Goal: Task Accomplishment & Management: Manage account settings

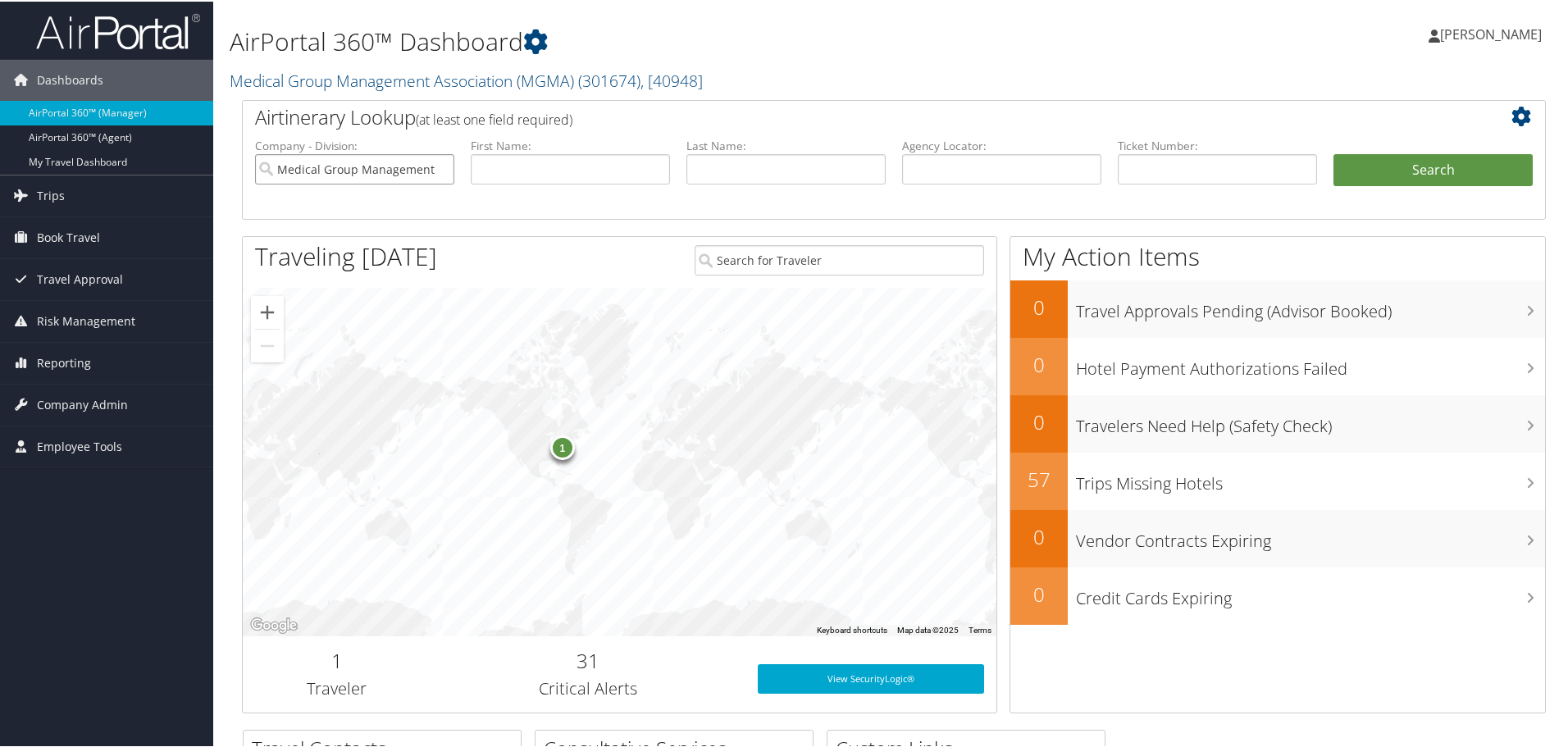
click at [386, 173] on input "Medical Group Management Association (MGMA)" at bounding box center [355, 168] width 199 height 30
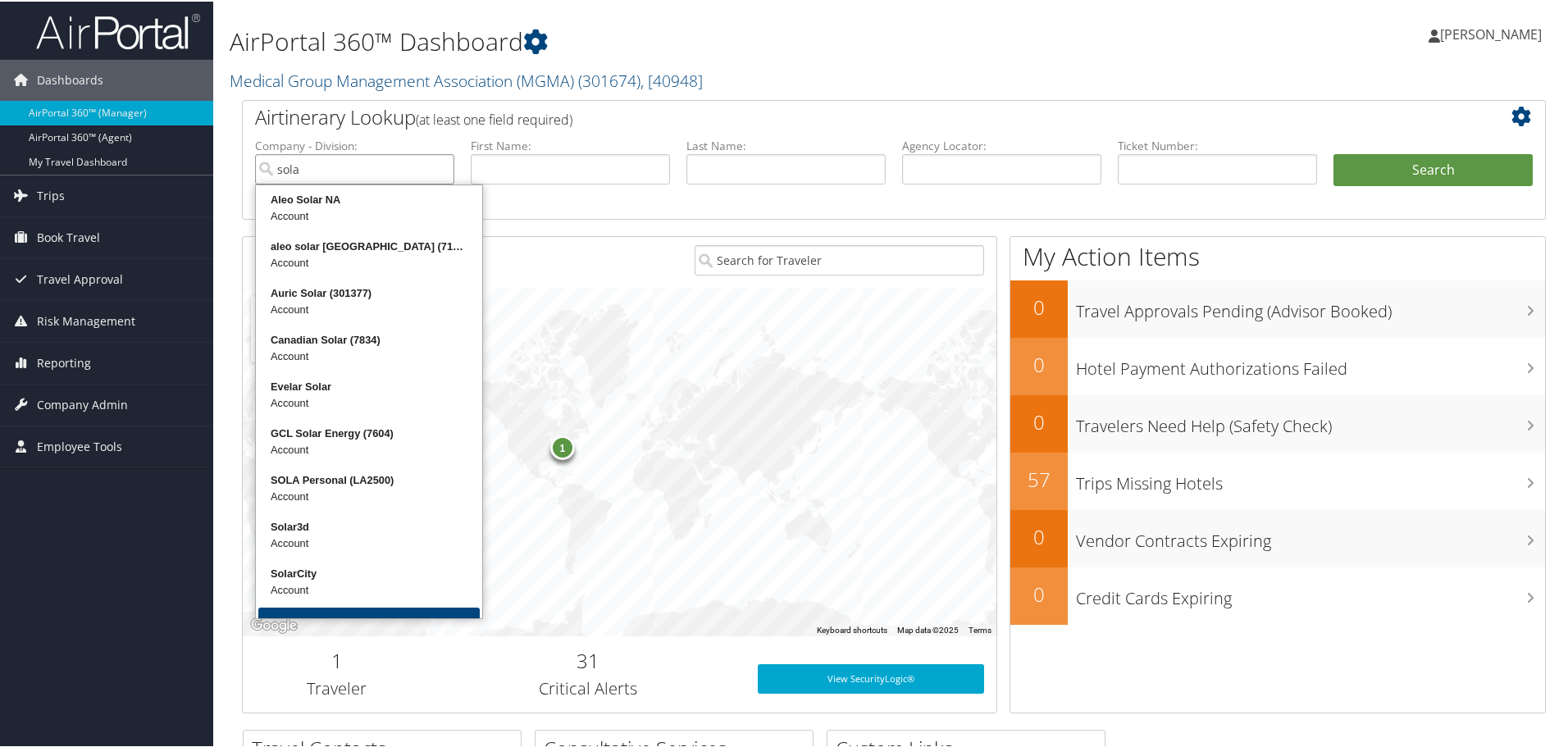
drag, startPoint x: 323, startPoint y: 161, endPoint x: 224, endPoint y: 161, distance: 99.0
click at [224, 161] on div "AirPortal 360™ Dashboard Medical Group Management Association (MGMA) ( 301674 )…" at bounding box center [895, 534] width 1362 height 1069
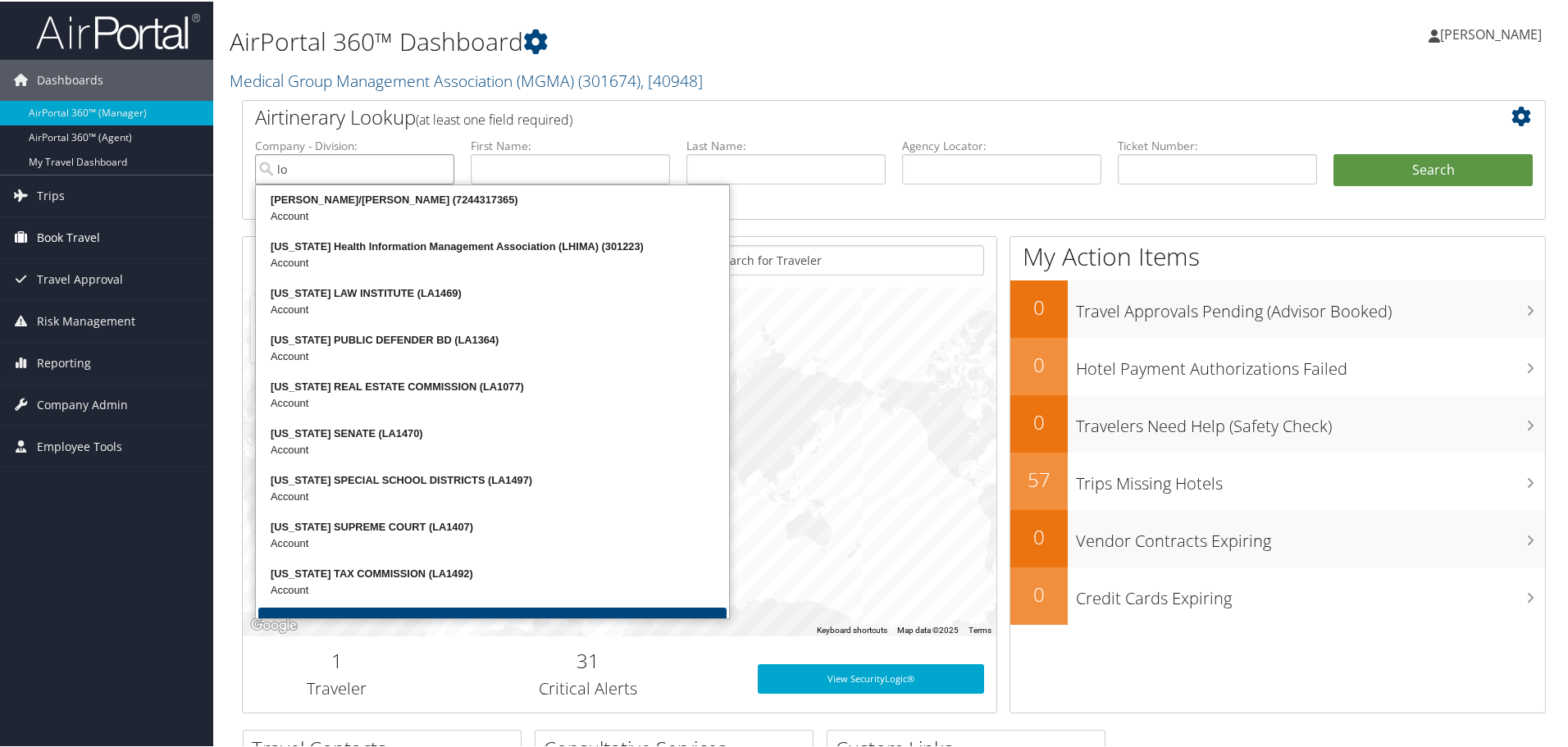
type input "l"
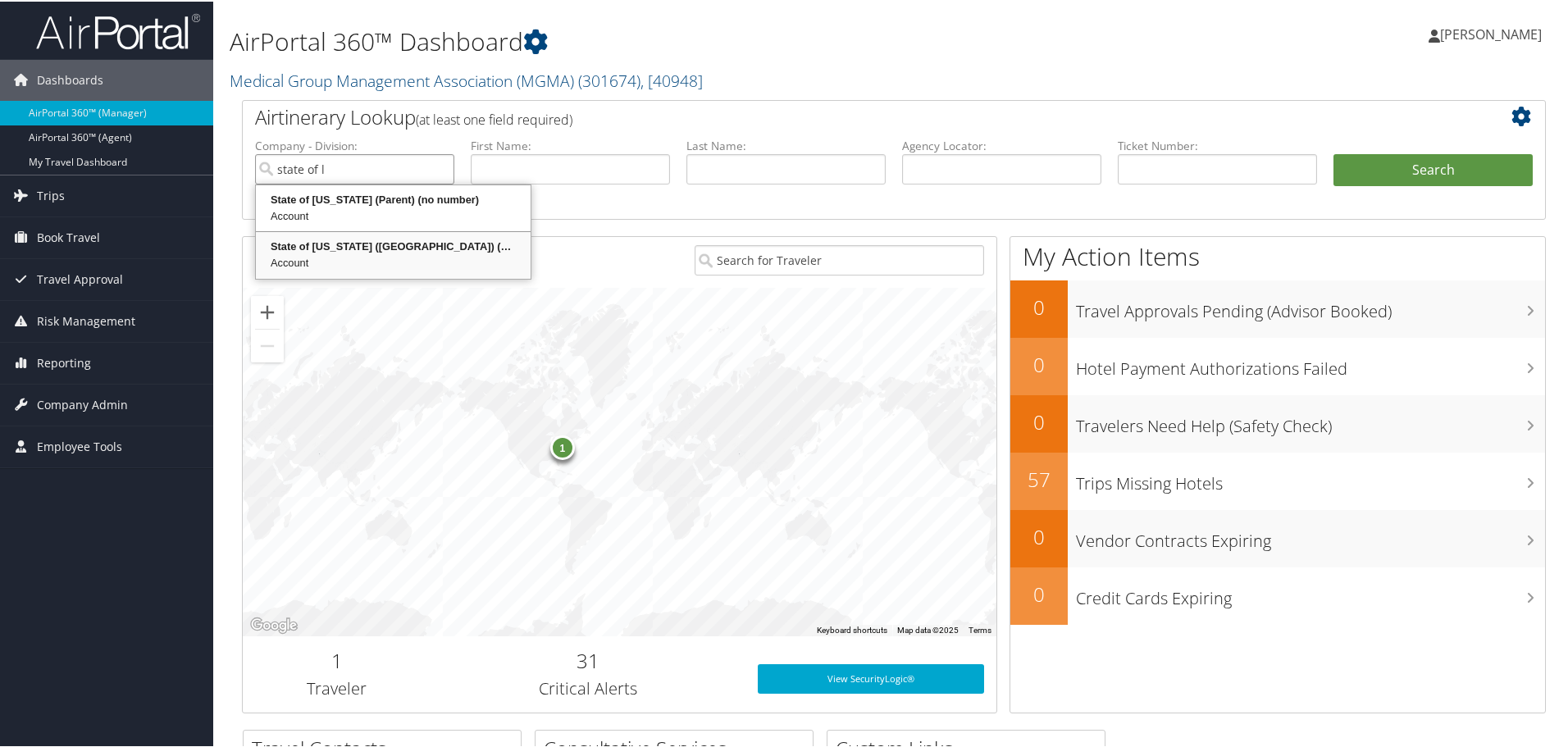
click at [356, 250] on div "State of [US_STATE] ([GEOGRAPHIC_DATA]) (STATEOFLA)" at bounding box center [393, 245] width 270 height 17
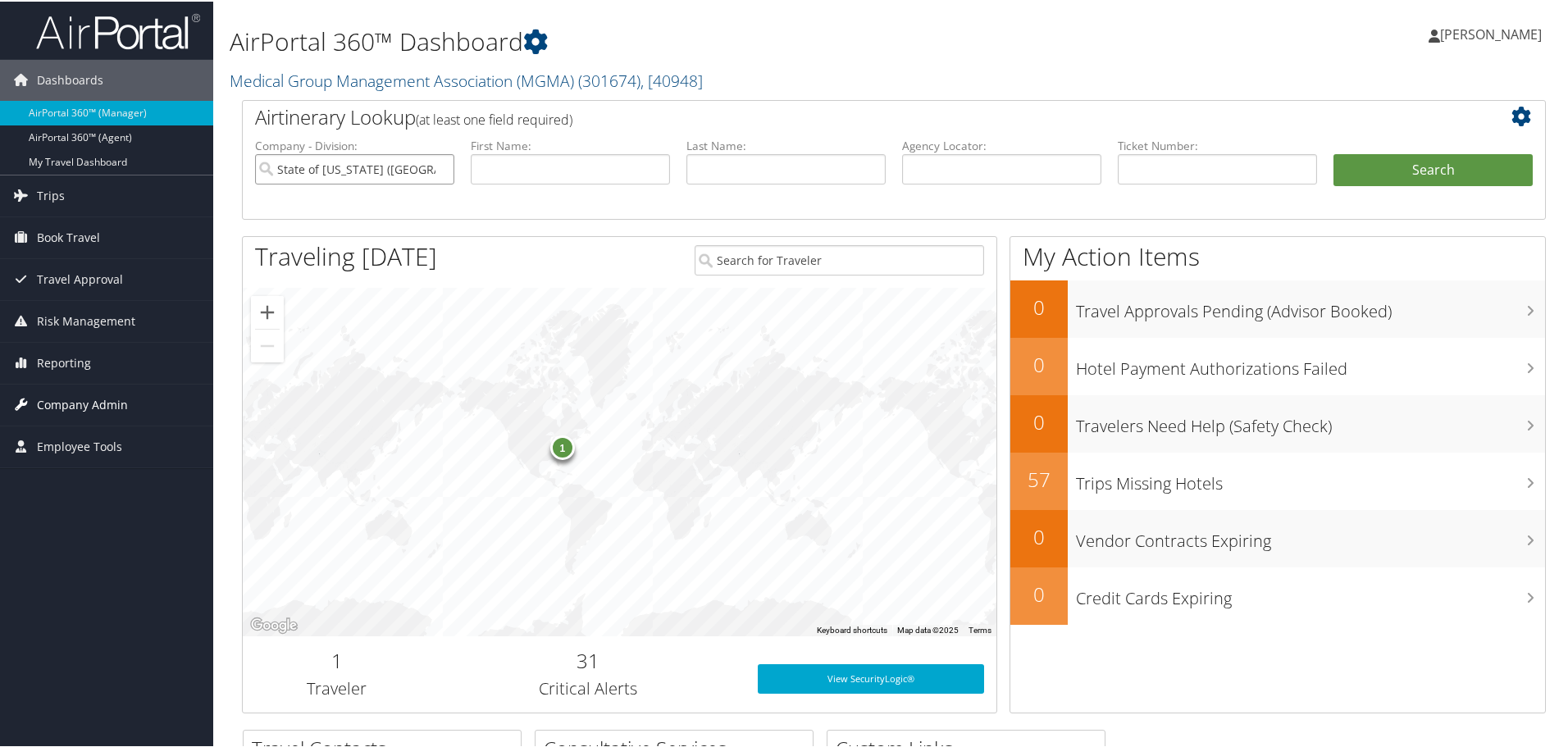
type input "State of [US_STATE] ([GEOGRAPHIC_DATA])"
click at [68, 406] on span "Company Admin" at bounding box center [82, 403] width 91 height 41
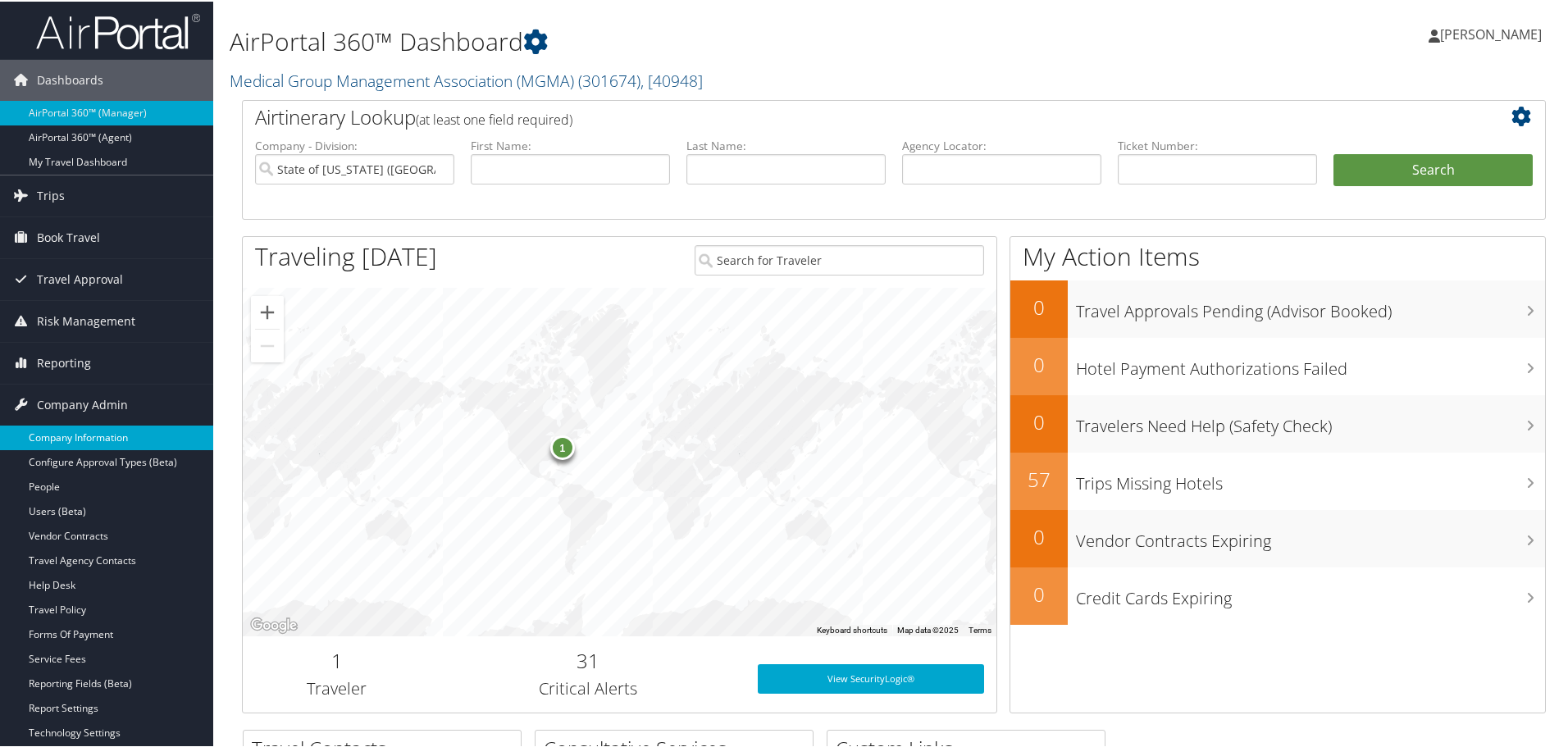
click at [73, 433] on link "Company Information" at bounding box center [107, 436] width 214 height 24
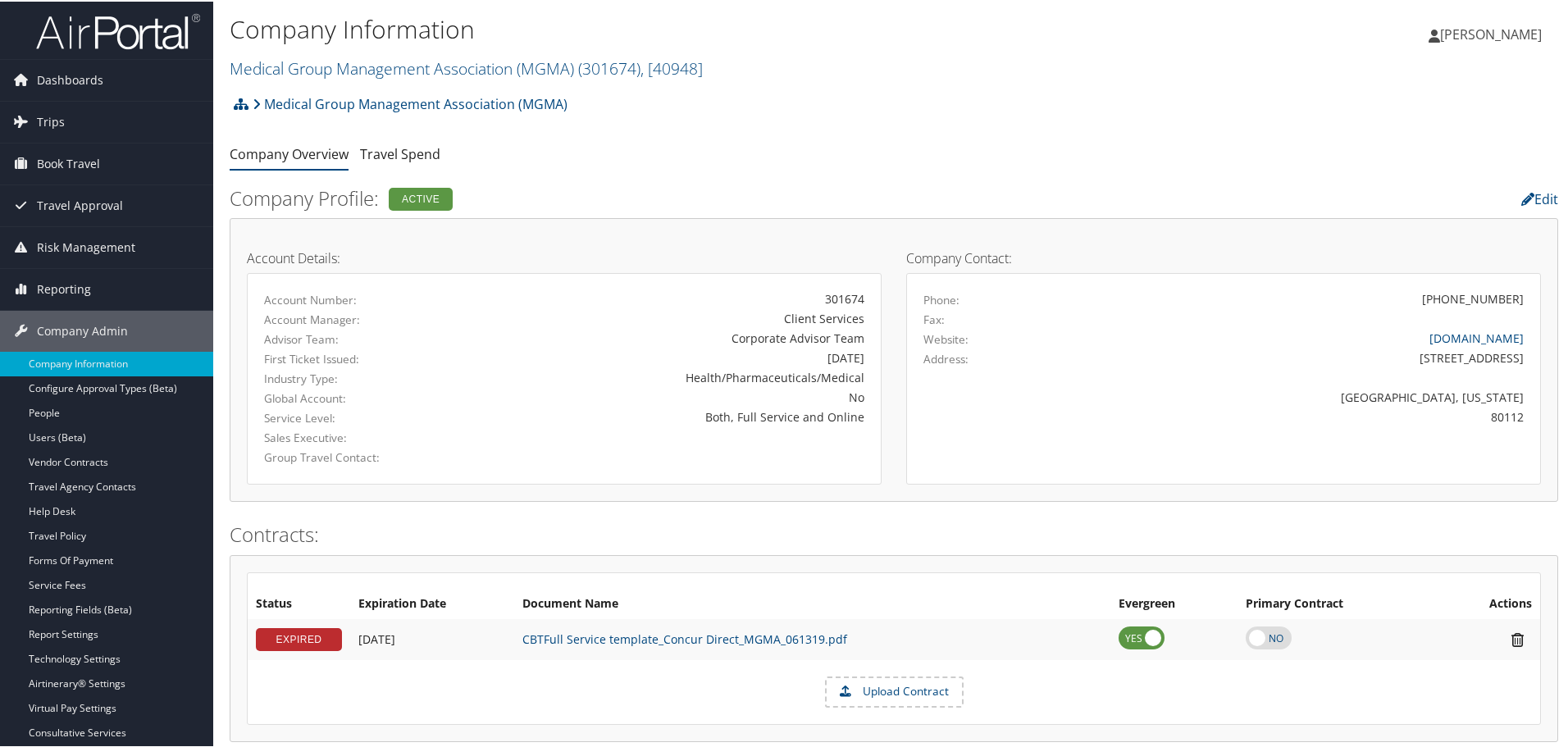
click at [419, 50] on div "Company Information Medical Group Management Association (MGMA) ( 301674 ) , [ …" at bounding box center [672, 45] width 885 height 69
click at [406, 63] on link "Medical Group Management Association (MGMA) ( 301674 ) , [ 40948 ]" at bounding box center [466, 67] width 473 height 23
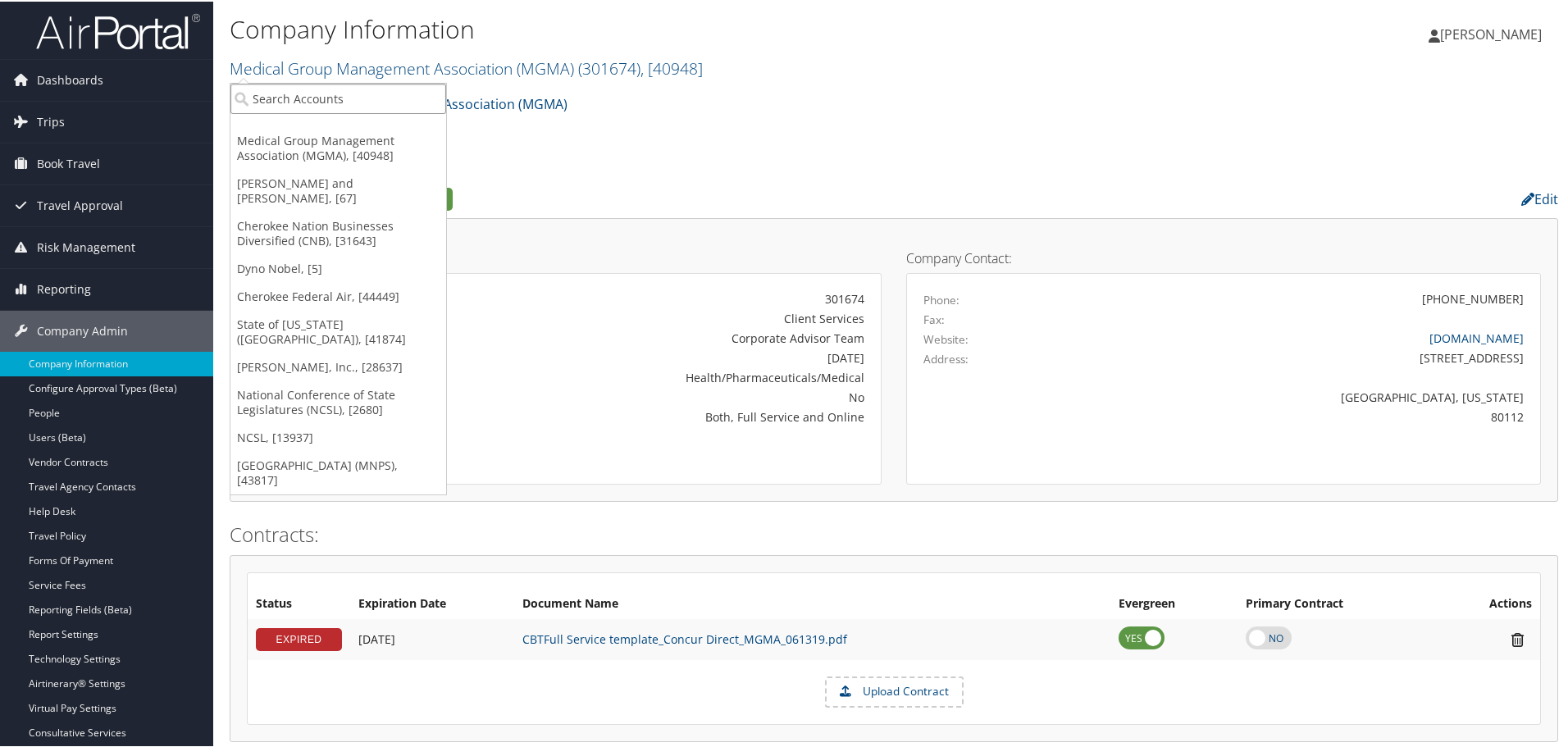
click at [334, 94] on input "search" at bounding box center [338, 97] width 215 height 30
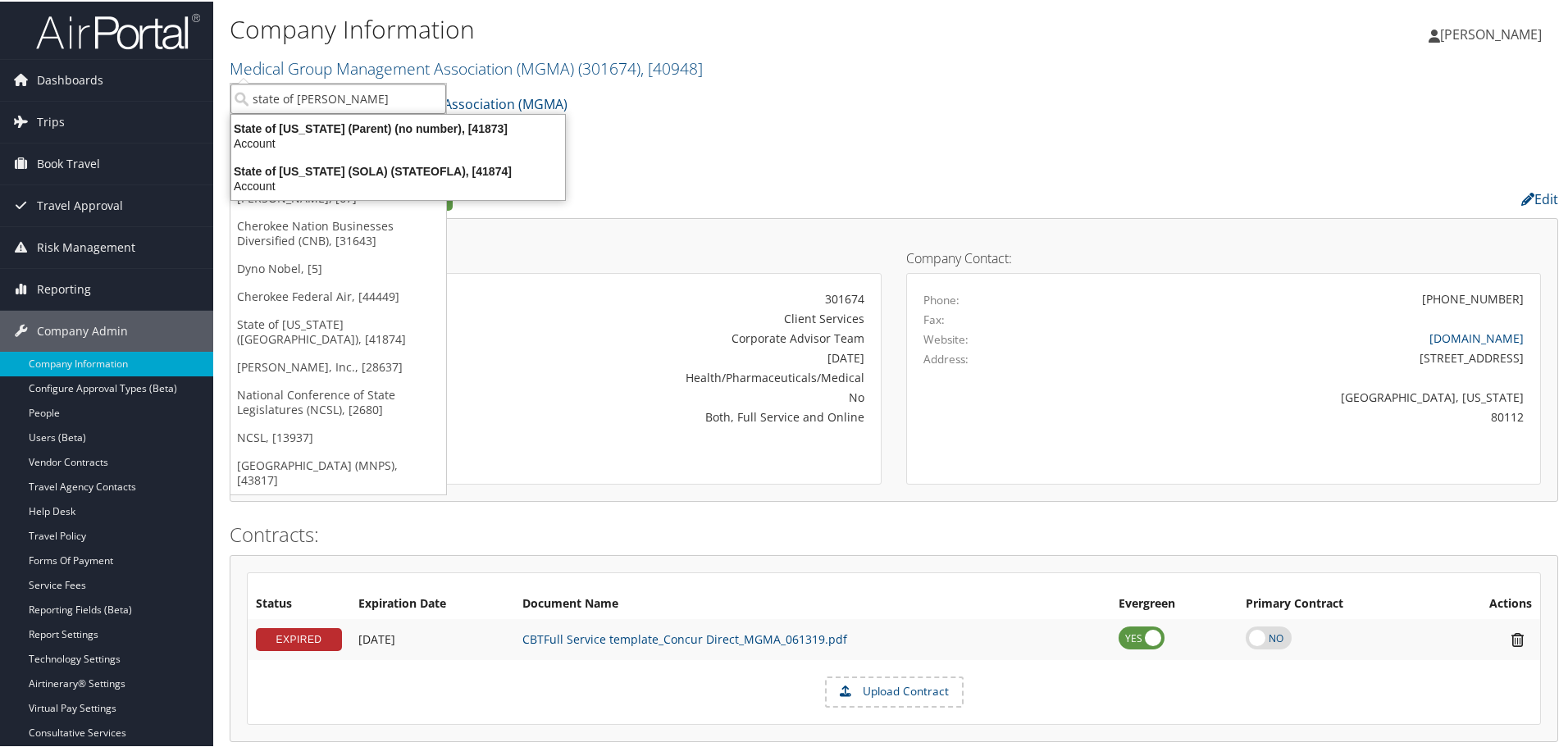
type input "state of loui"
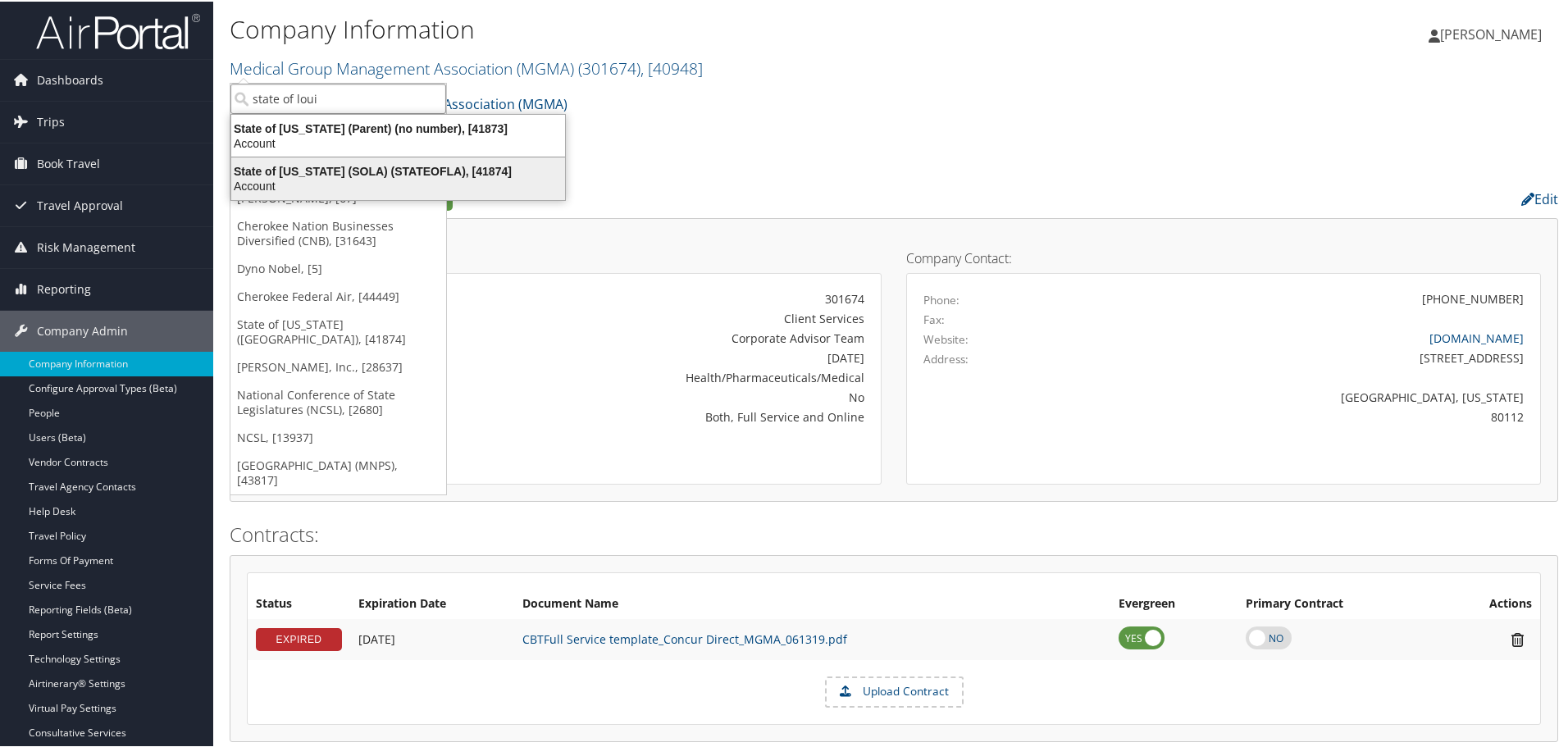
click at [262, 165] on div "State of Louisiana (SOLA) (STATEOFLA), [41874]" at bounding box center [398, 170] width 354 height 15
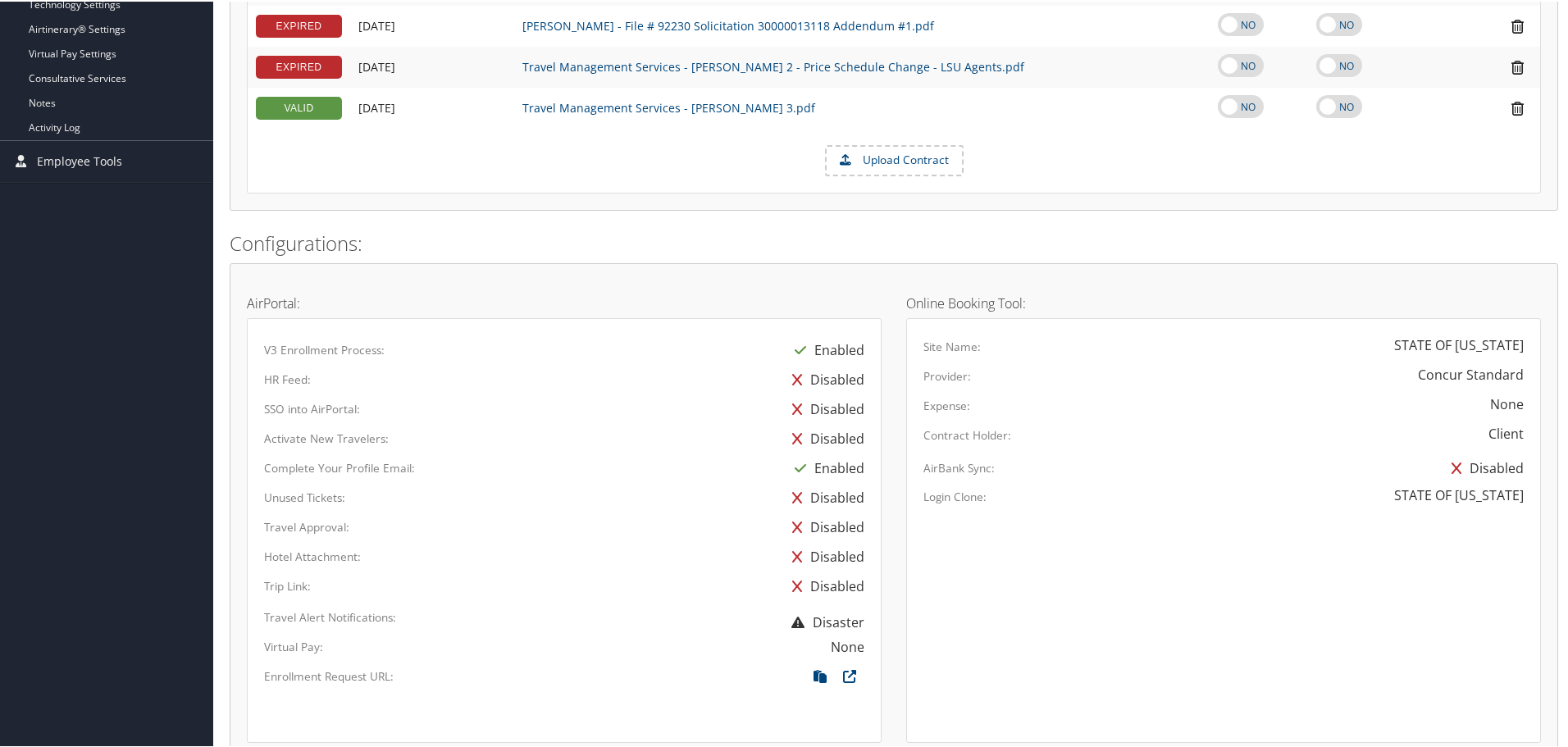
scroll to position [699, 0]
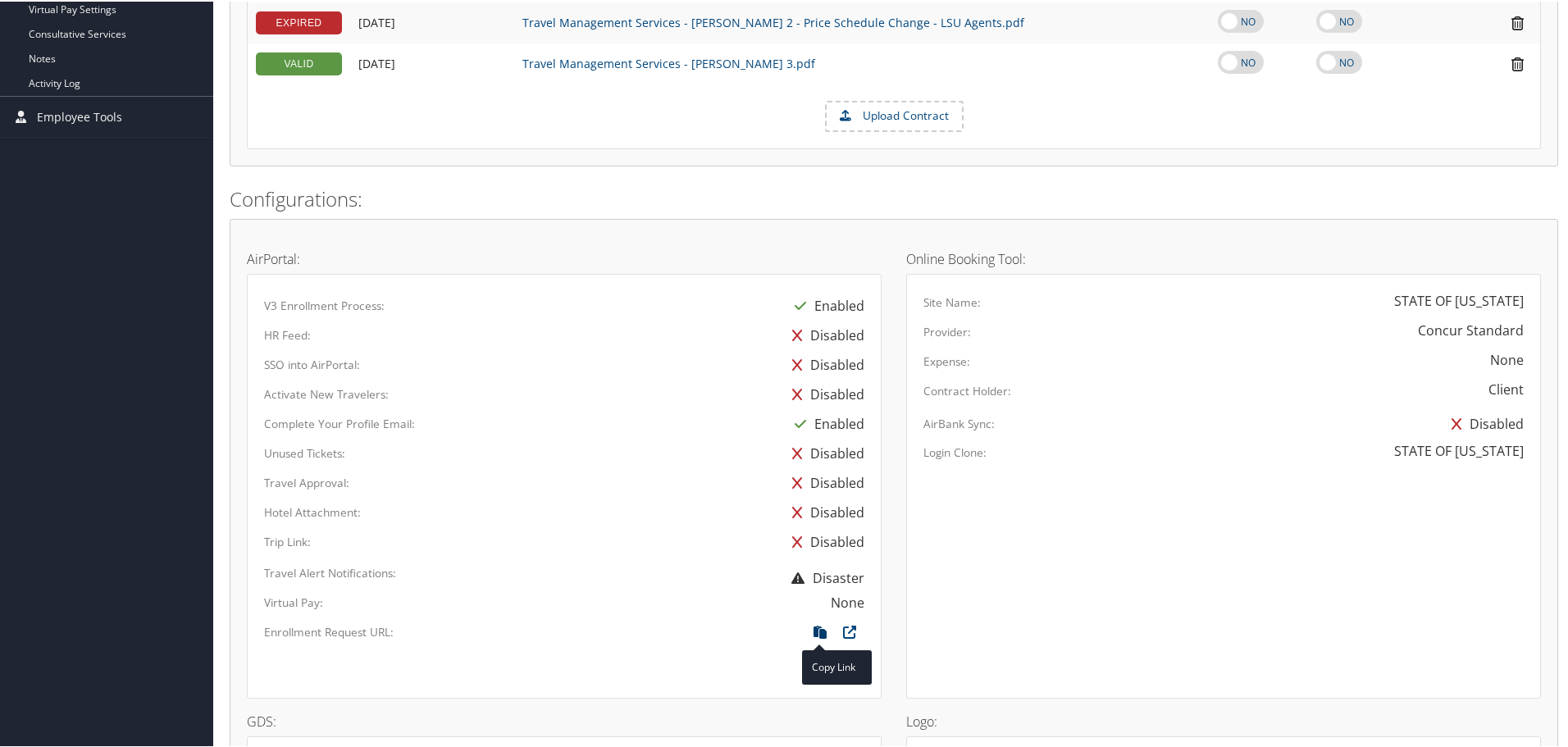
click at [815, 628] on icon at bounding box center [819, 635] width 29 height 22
